Goal: Entertainment & Leisure: Consume media (video, audio)

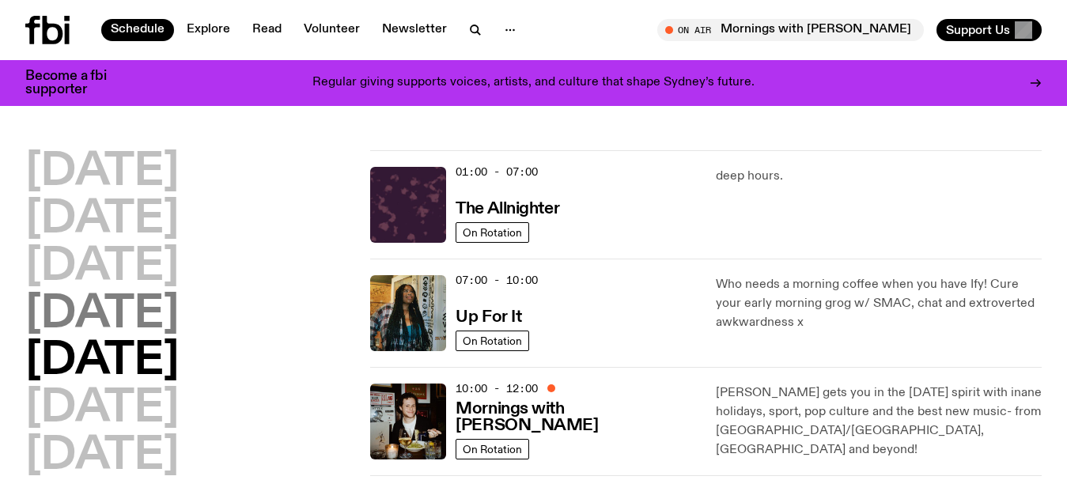
click at [74, 312] on h2 "[DATE]" at bounding box center [101, 315] width 153 height 44
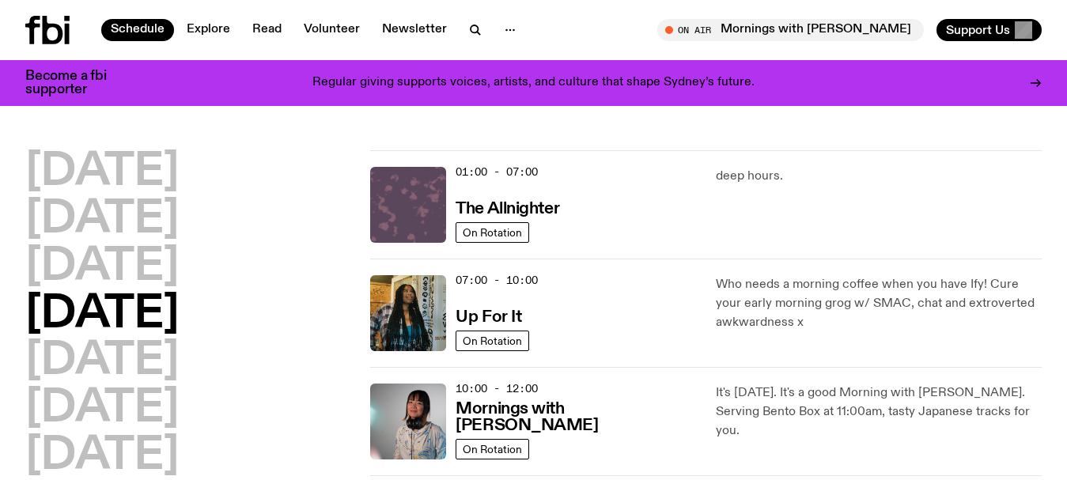
click at [425, 198] on img at bounding box center [408, 205] width 76 height 76
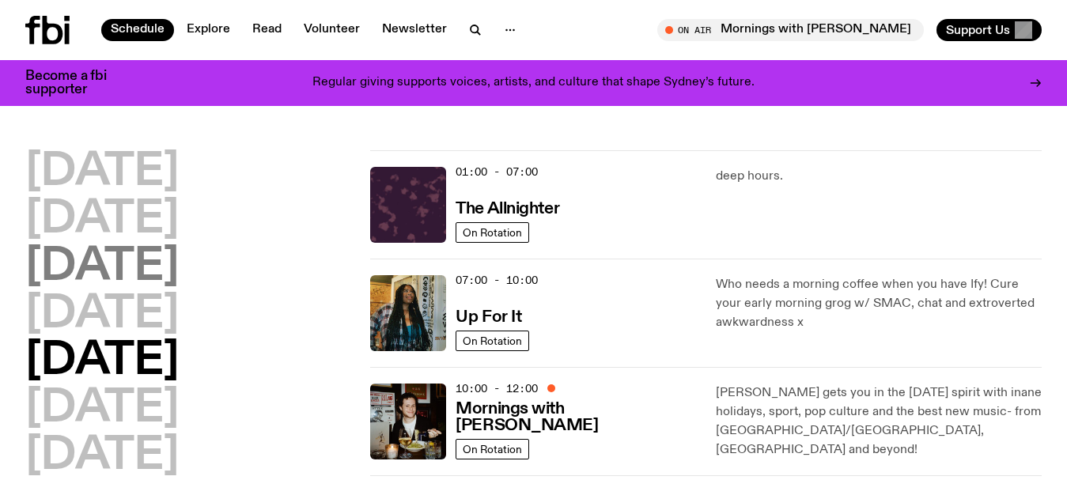
click at [106, 268] on h2 "[DATE]" at bounding box center [101, 267] width 153 height 44
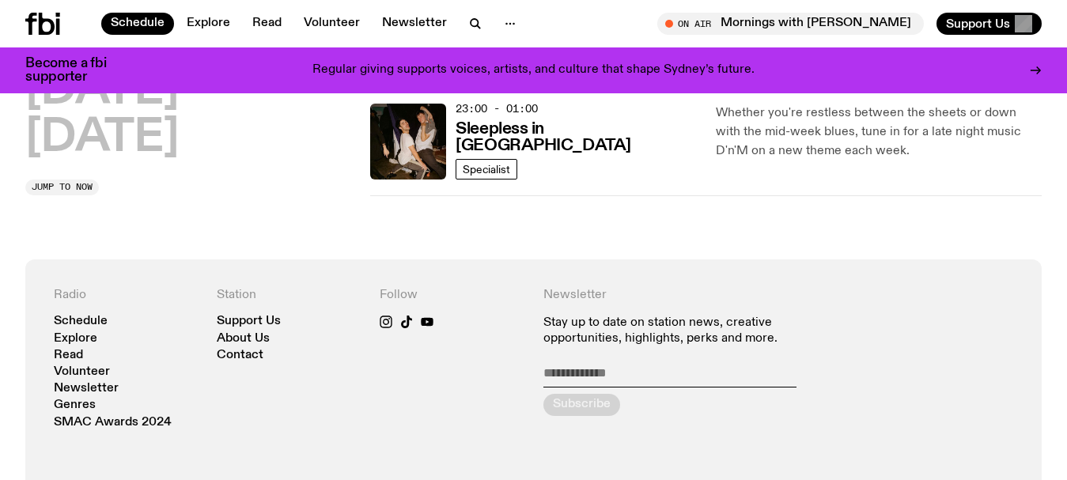
scroll to position [993, 0]
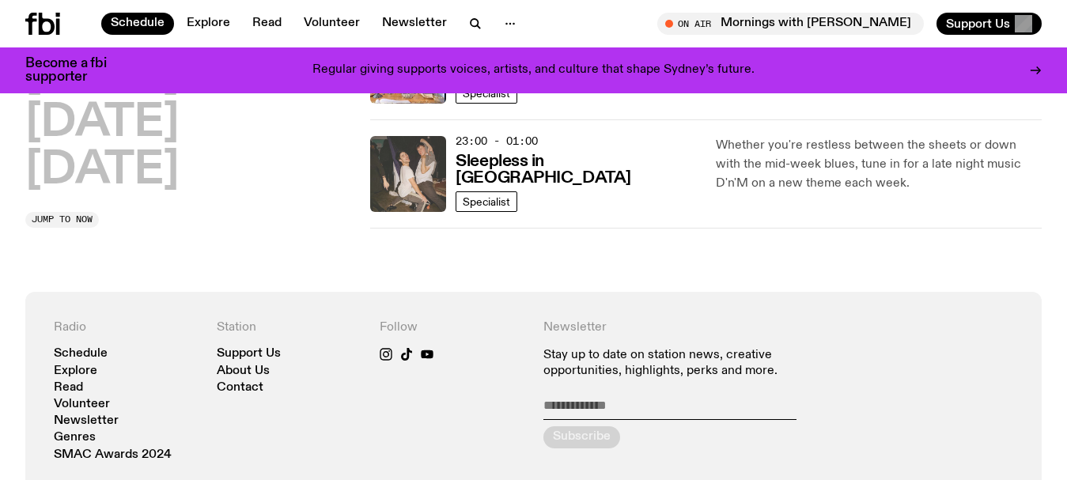
click at [424, 174] on img at bounding box center [408, 174] width 76 height 76
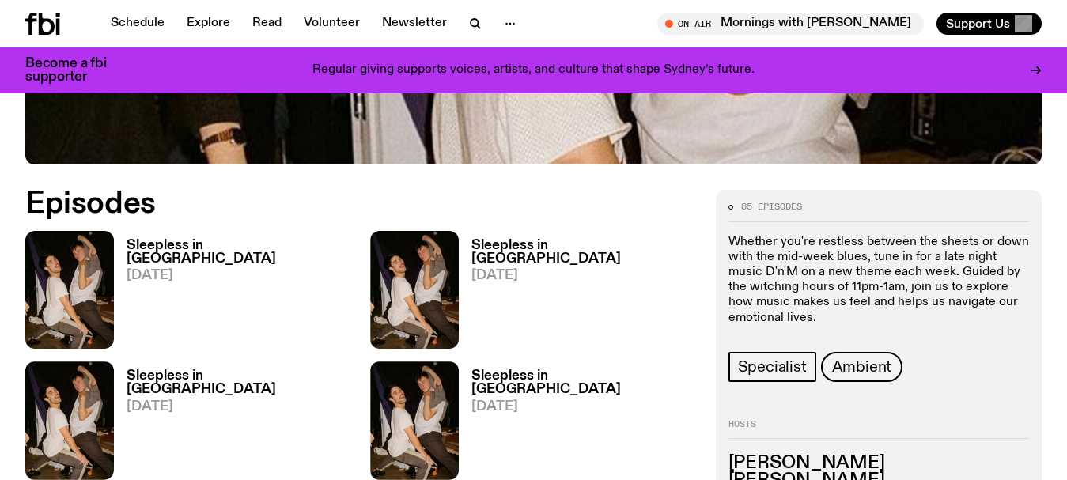
scroll to position [706, 0]
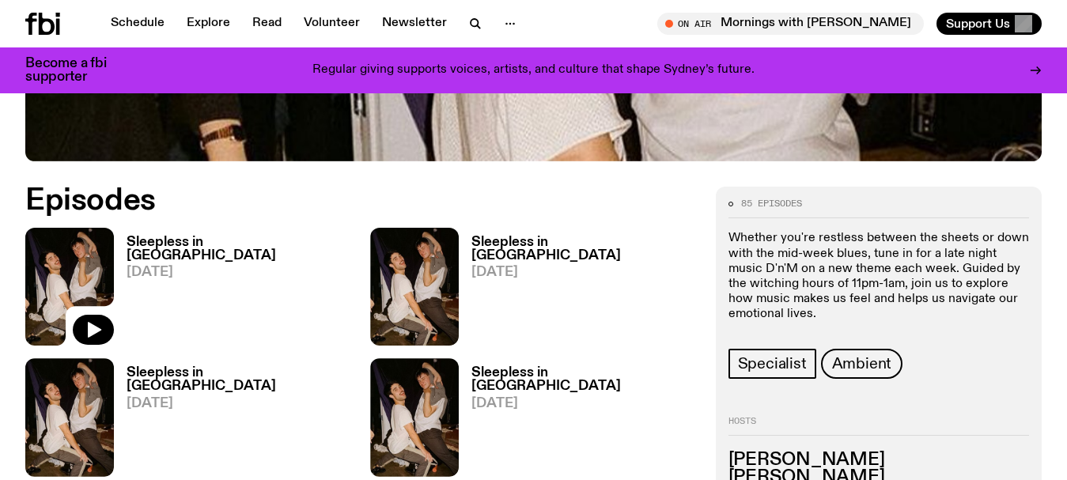
click at [94, 228] on img at bounding box center [69, 287] width 89 height 118
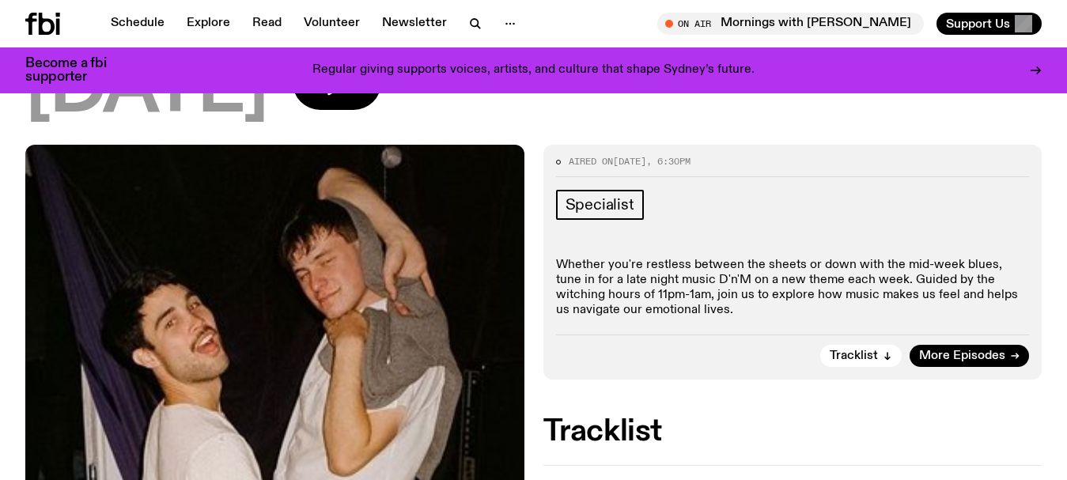
scroll to position [153, 0]
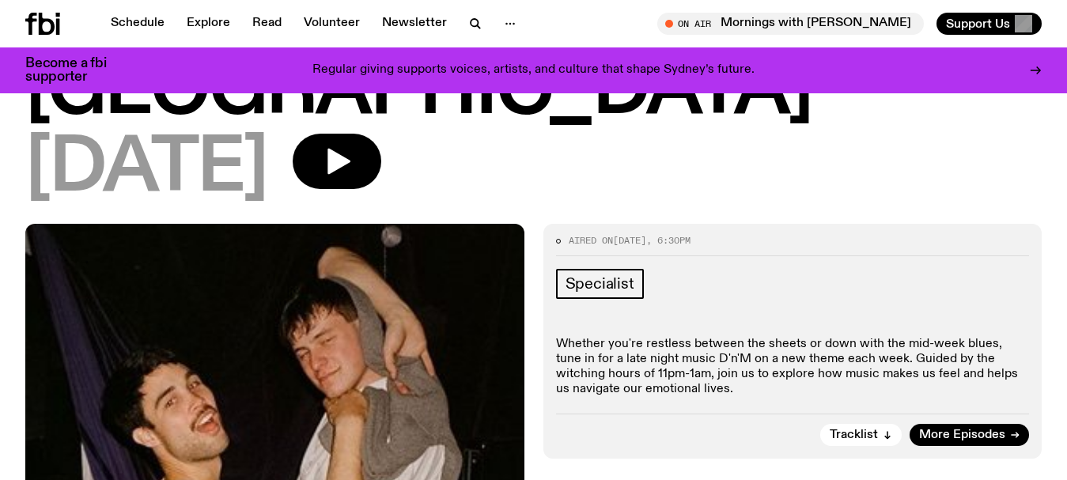
drag, startPoint x: 0, startPoint y: 172, endPoint x: 2, endPoint y: 160, distance: 12.1
click at [470, 21] on icon "button" at bounding box center [475, 23] width 19 height 19
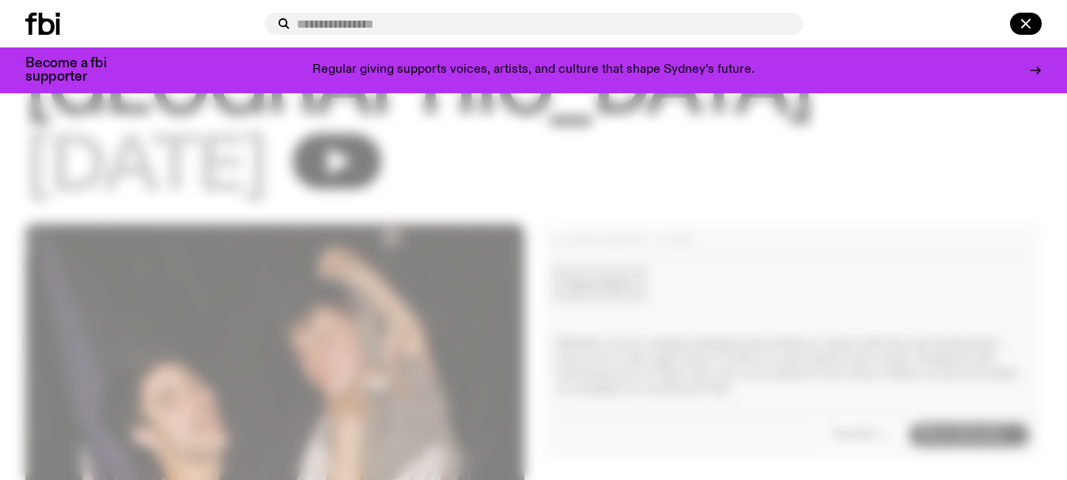
click at [468, 22] on input "text" at bounding box center [543, 23] width 493 height 13
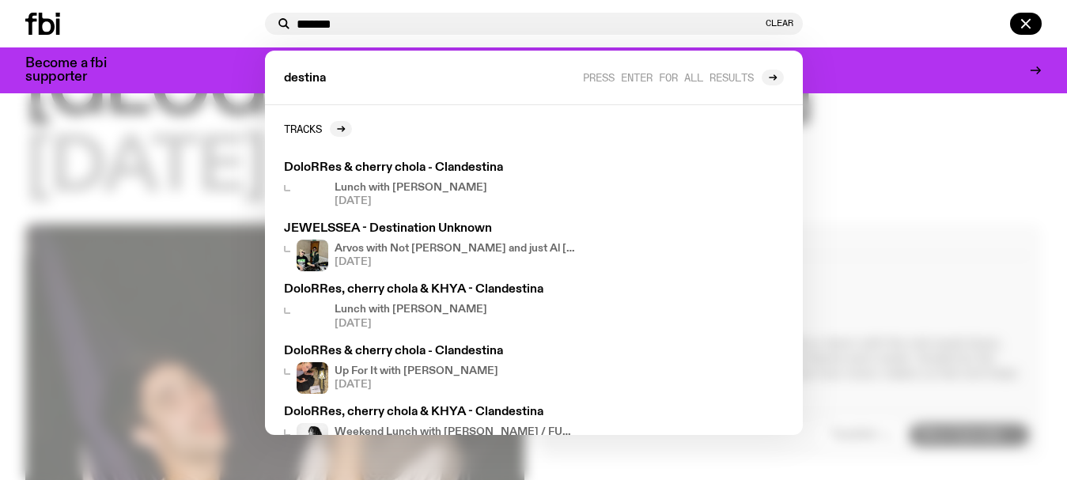
type input "*******"
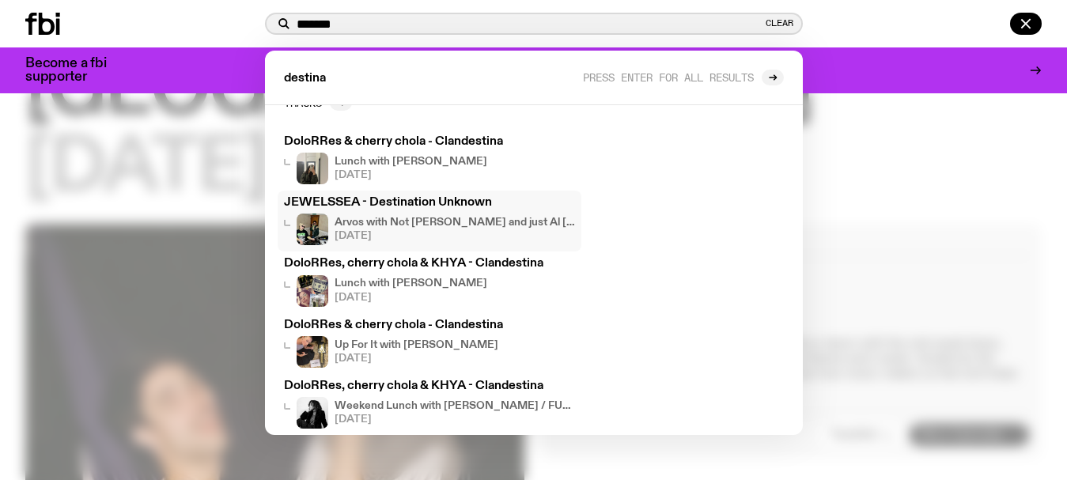
scroll to position [0, 0]
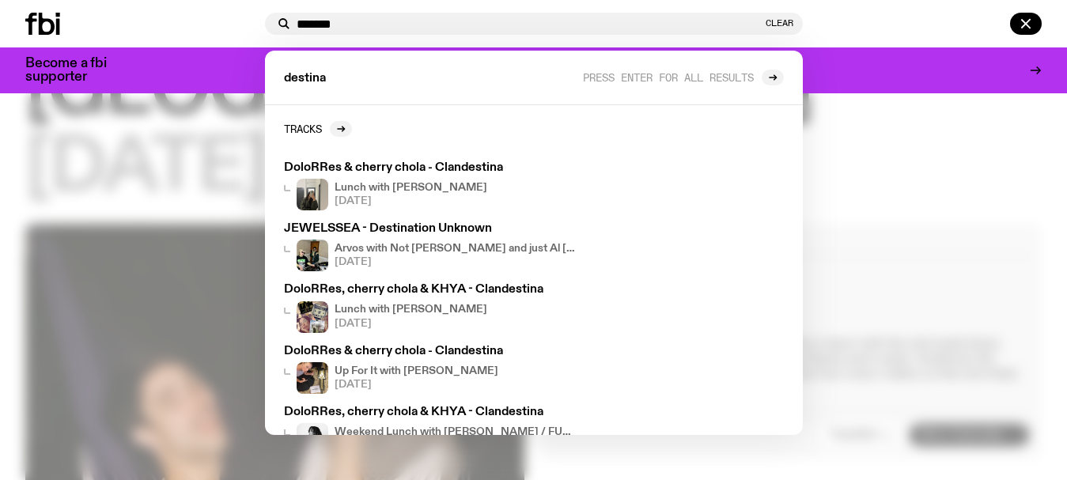
click at [348, 79] on div "destina Press enter for all results" at bounding box center [534, 78] width 538 height 55
click at [343, 71] on div "destina Press enter for all results" at bounding box center [534, 78] width 538 height 55
click at [332, 79] on div "destina Press enter for all results" at bounding box center [534, 78] width 538 height 55
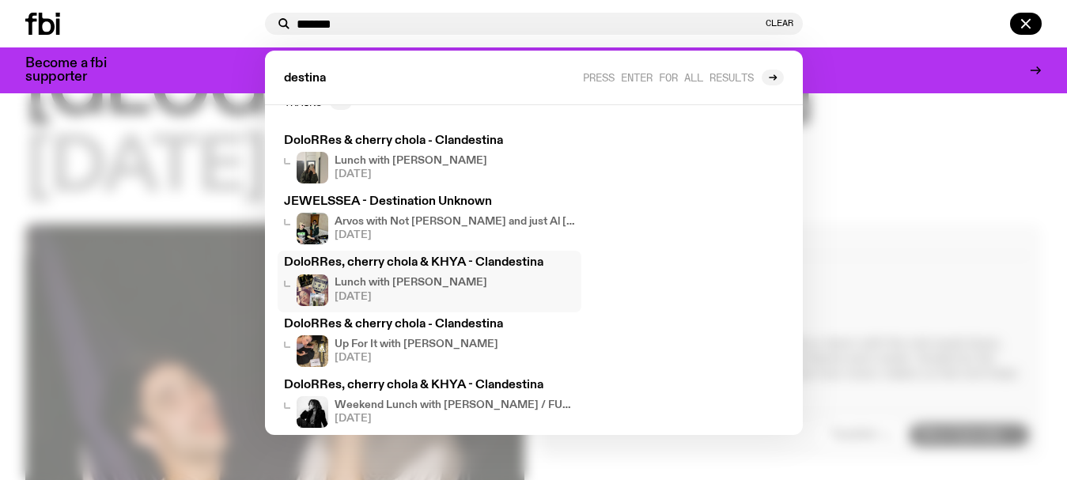
scroll to position [42, 0]
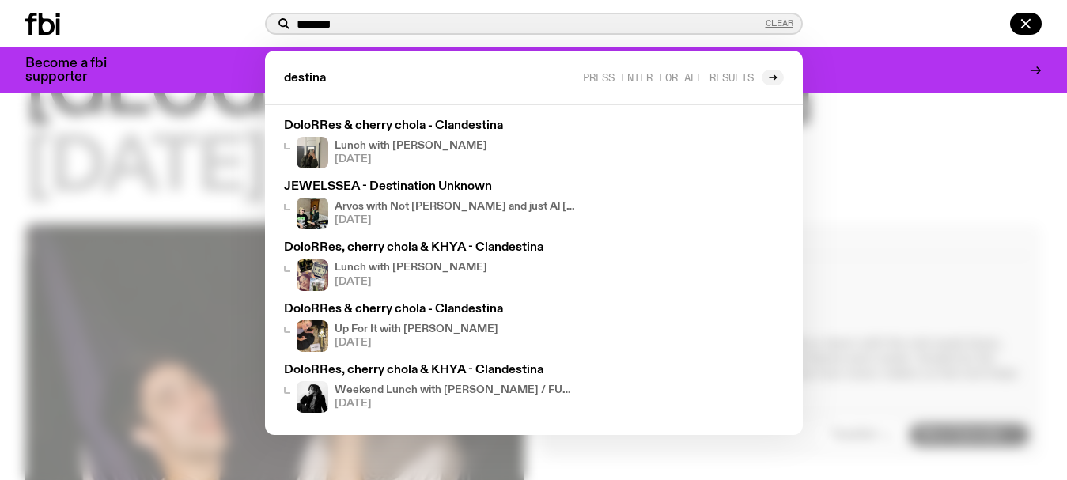
click at [767, 22] on button "Clear" at bounding box center [779, 23] width 28 height 9
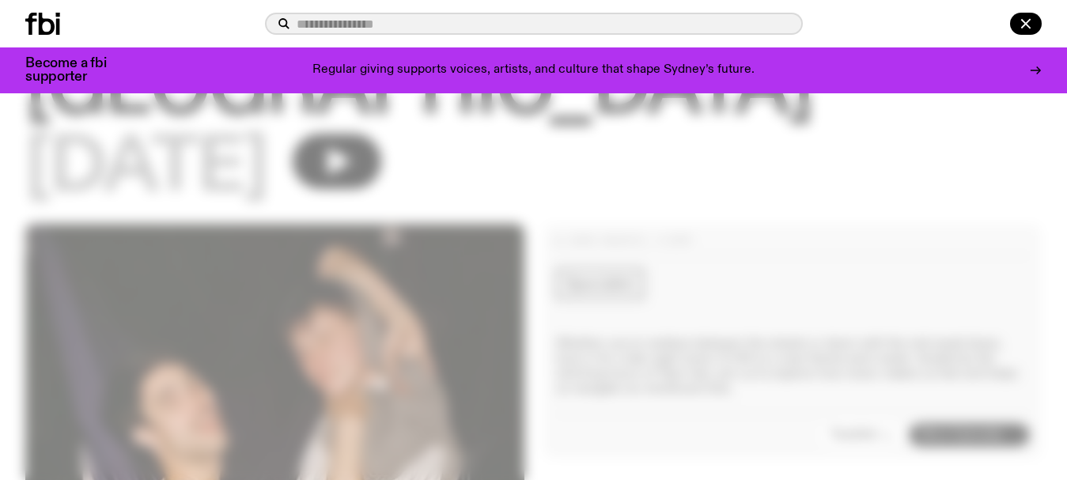
click at [412, 27] on input "text" at bounding box center [543, 23] width 493 height 13
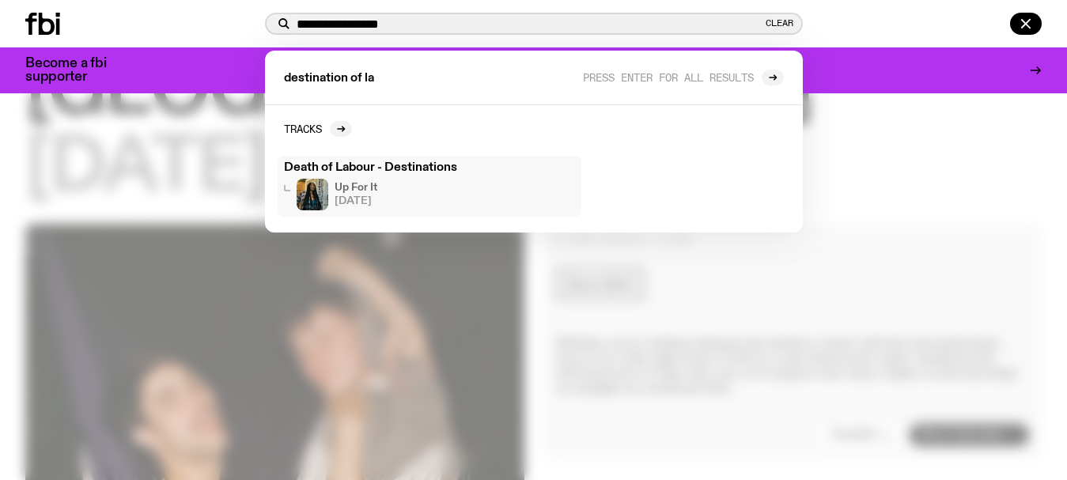
type input "**********"
click at [393, 172] on h3 "Death of Labour - Destinations" at bounding box center [429, 168] width 291 height 12
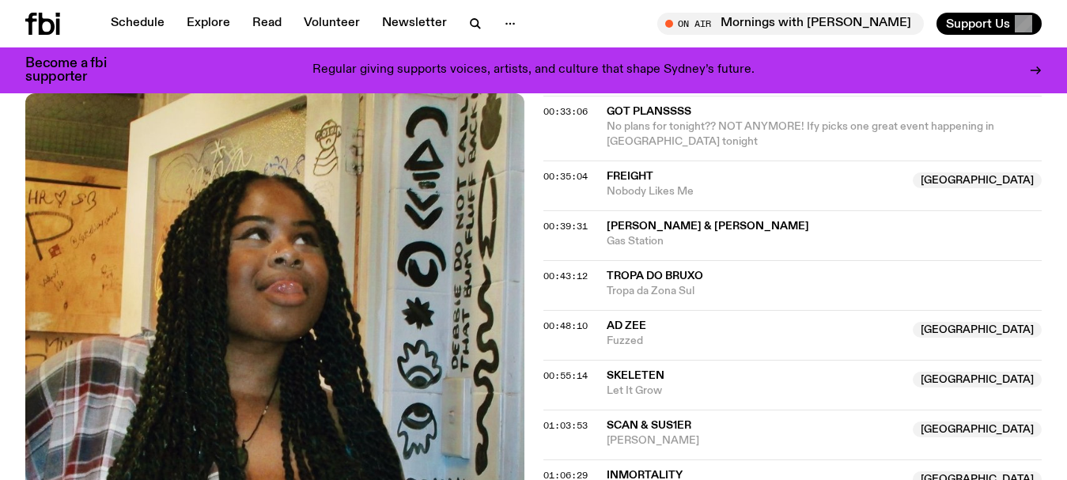
scroll to position [1793, 0]
